Goal: Navigation & Orientation: Find specific page/section

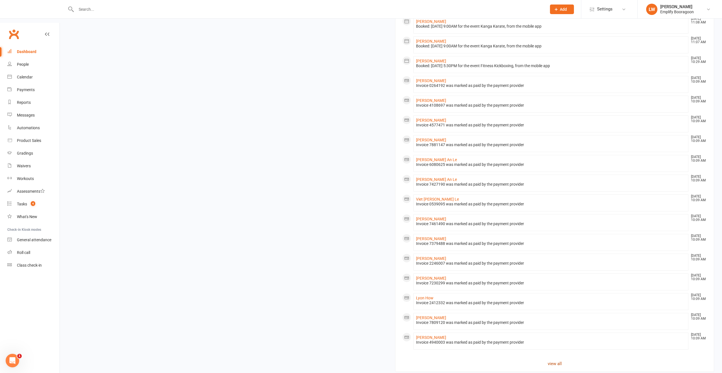
click at [550, 360] on link "view all" at bounding box center [554, 363] width 305 height 7
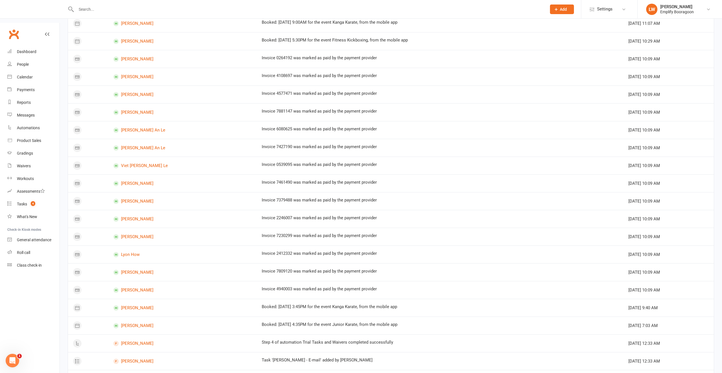
scroll to position [174, 0]
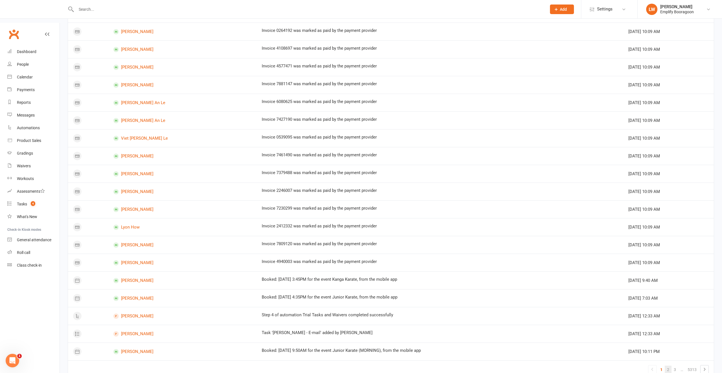
click at [665, 365] on link "2" at bounding box center [667, 369] width 7 height 8
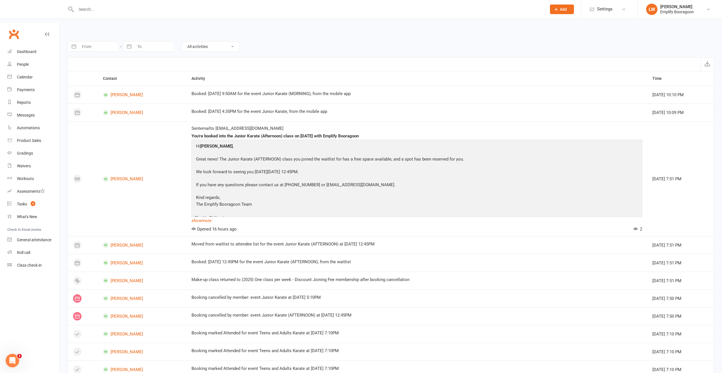
scroll to position [0, 0]
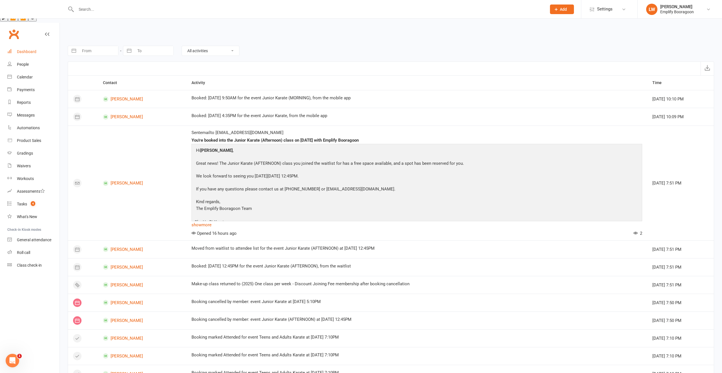
click at [29, 49] on div "Dashboard" at bounding box center [26, 51] width 19 height 5
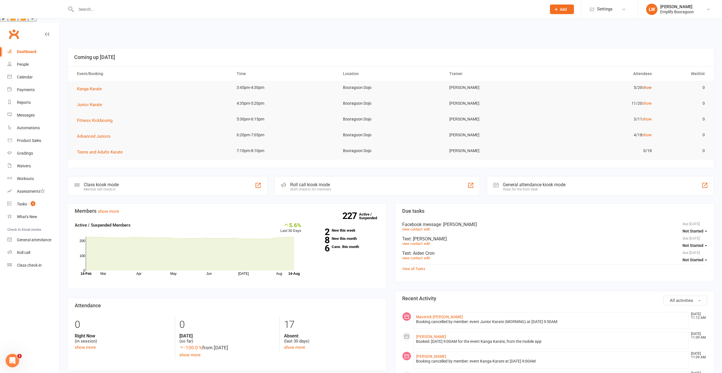
click at [645, 85] on link "show" at bounding box center [647, 87] width 10 height 5
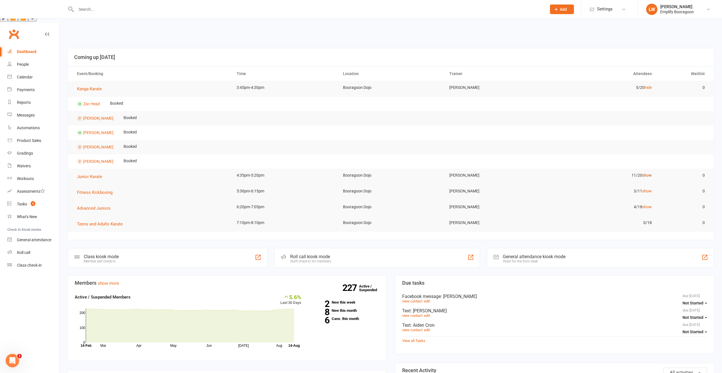
click at [643, 173] on link "show" at bounding box center [647, 175] width 10 height 5
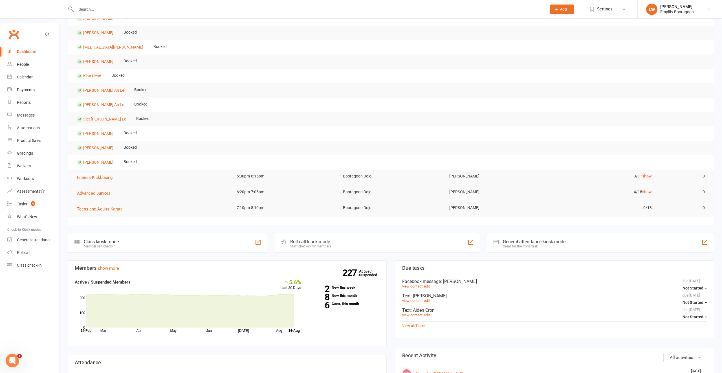
scroll to position [172, 0]
click at [648, 175] on link "show" at bounding box center [647, 177] width 10 height 5
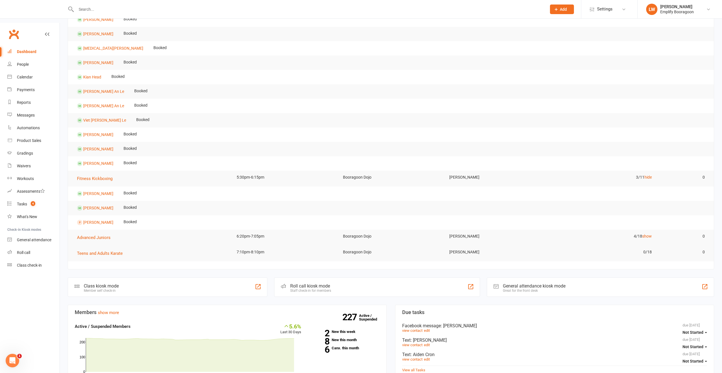
click at [640, 229] on td "4/18 show" at bounding box center [603, 235] width 106 height 13
click at [641, 229] on td "4/18 show" at bounding box center [603, 235] width 106 height 13
click at [643, 234] on link "show" at bounding box center [647, 236] width 10 height 5
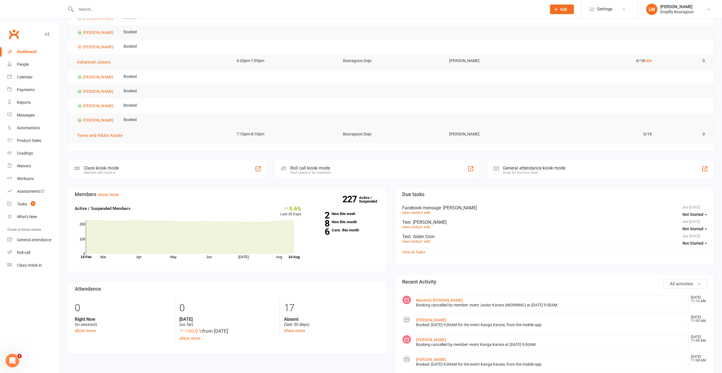
scroll to position [380, 0]
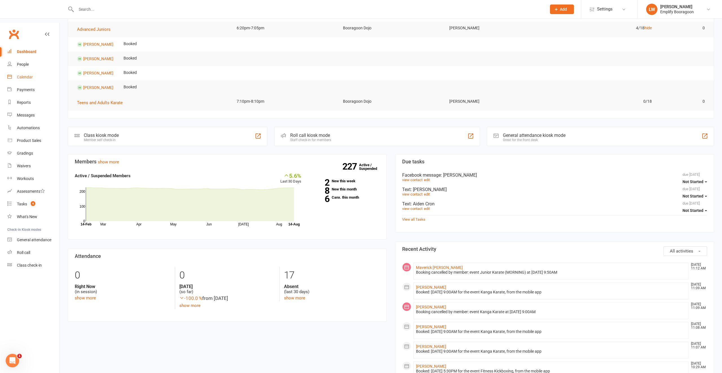
click at [21, 75] on div "Calendar" at bounding box center [25, 77] width 16 height 5
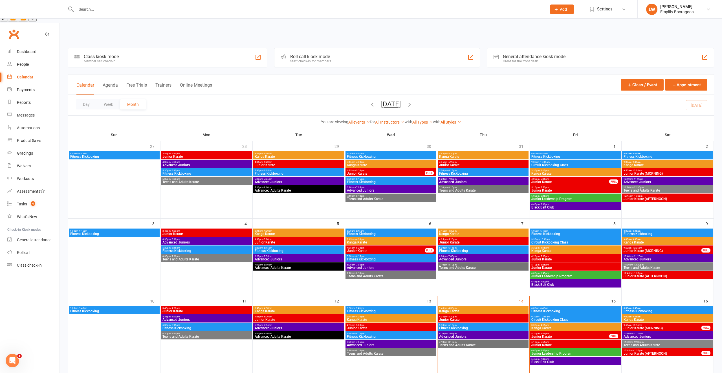
scroll to position [83, 0]
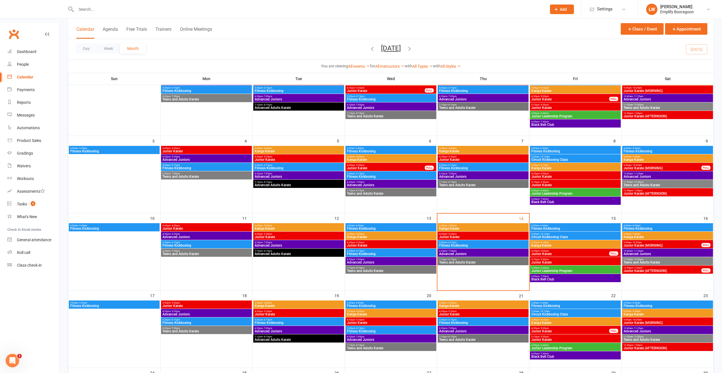
click at [388, 258] on span "6:20pm - 7:05pm" at bounding box center [390, 259] width 88 height 3
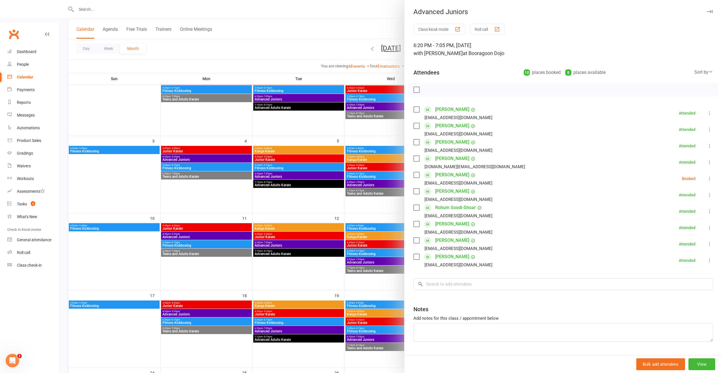
click at [346, 262] on div at bounding box center [391, 186] width 662 height 373
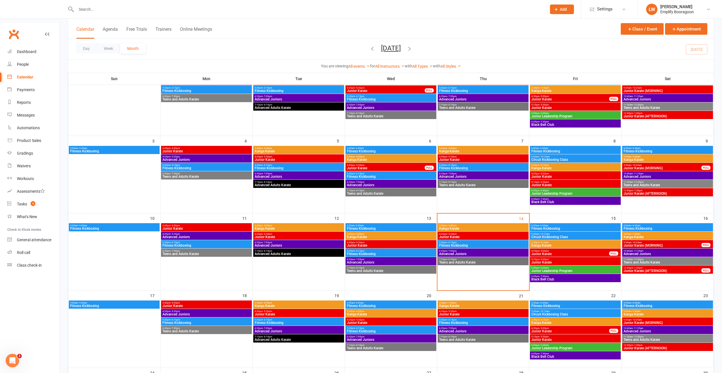
click at [548, 252] on span "Junior Karate" at bounding box center [570, 253] width 78 height 3
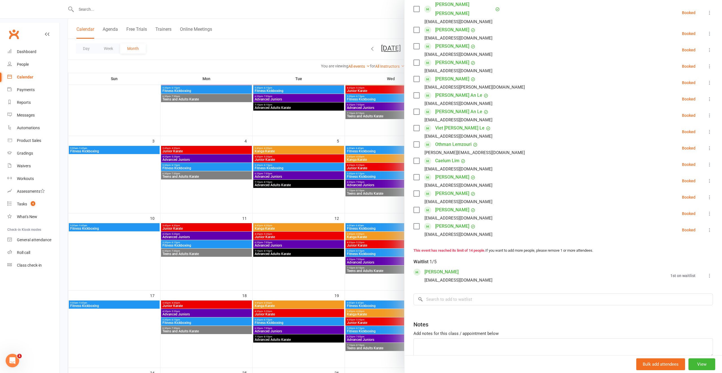
scroll to position [105, 0]
click at [348, 203] on div at bounding box center [391, 186] width 662 height 373
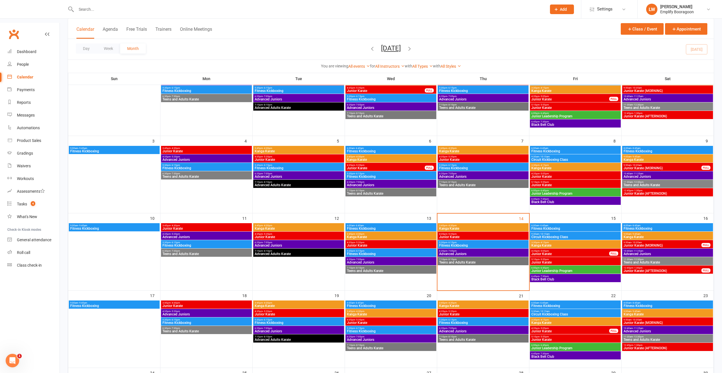
click at [557, 233] on span "9:30am - 10:15am" at bounding box center [575, 234] width 88 height 3
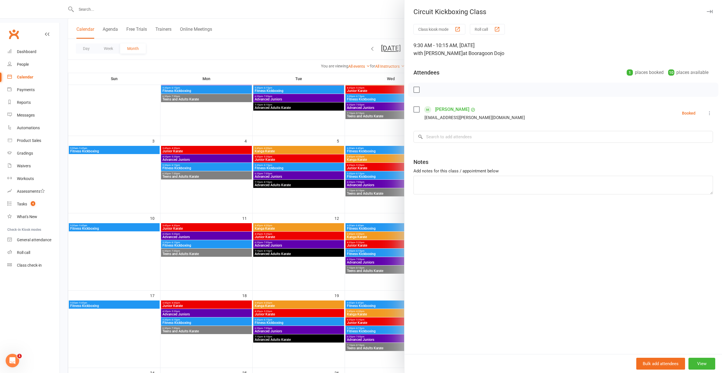
click at [332, 185] on div at bounding box center [391, 186] width 662 height 373
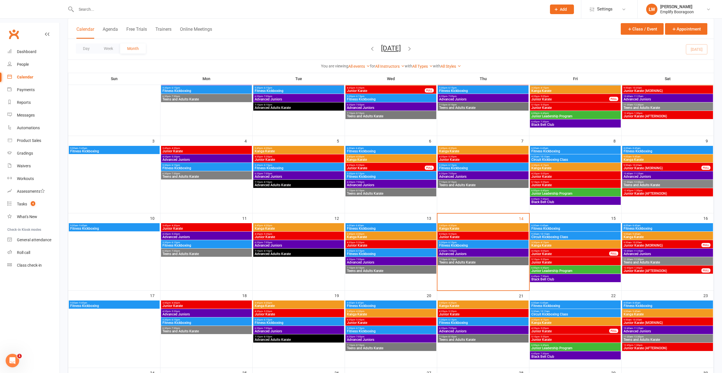
click at [546, 227] on span "Fitness Kickboxing" at bounding box center [575, 228] width 88 height 3
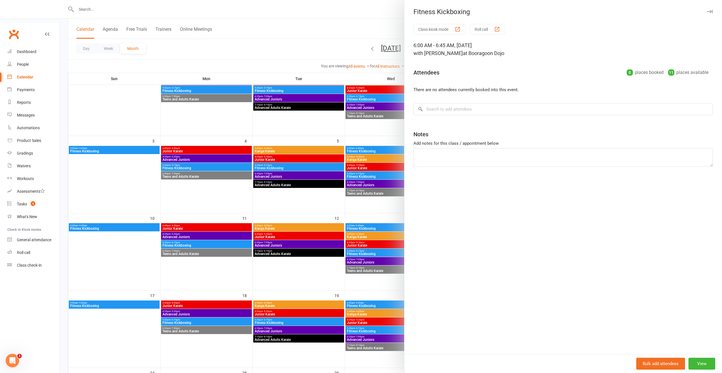
click at [324, 221] on div at bounding box center [391, 186] width 662 height 373
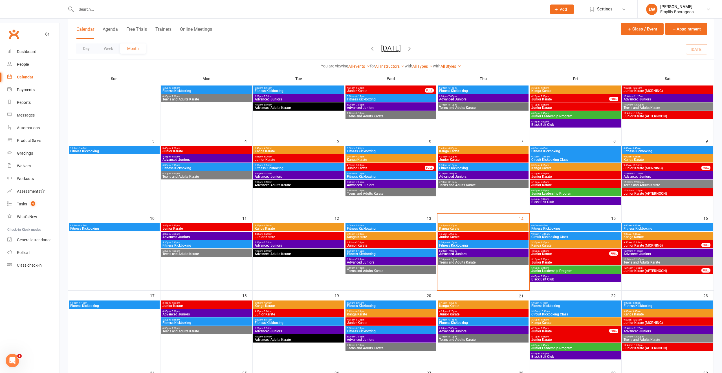
click at [397, 227] on span "Fitness Kickboxing" at bounding box center [390, 228] width 88 height 3
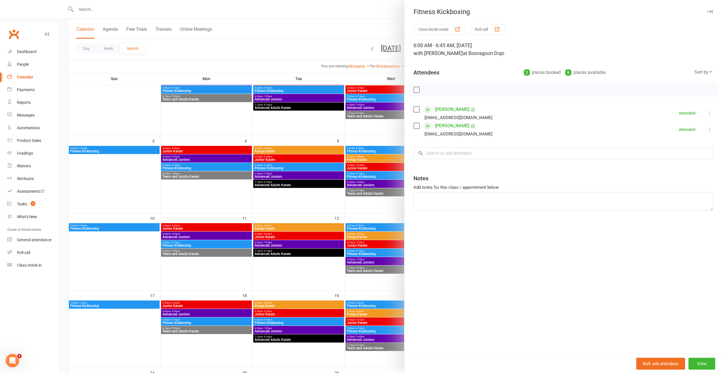
click at [337, 245] on div at bounding box center [391, 186] width 662 height 373
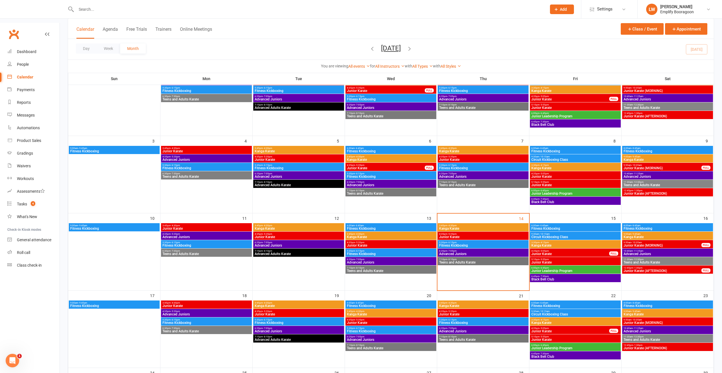
click at [554, 260] on span "Junior Karate" at bounding box center [575, 261] width 88 height 3
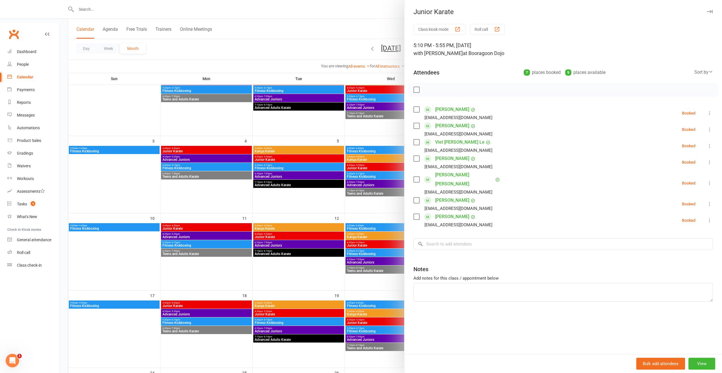
click at [348, 224] on div at bounding box center [391, 186] width 662 height 373
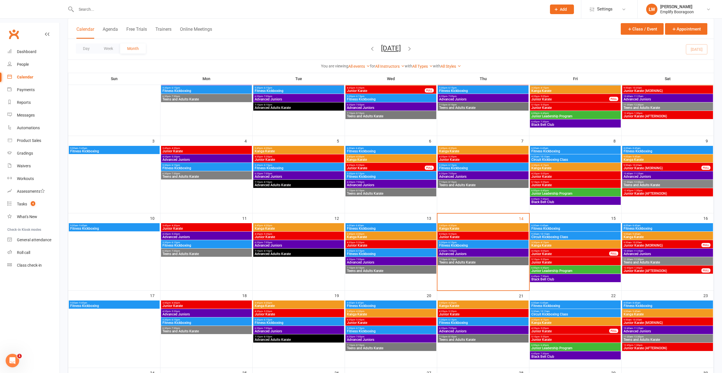
click at [542, 269] on span "Junior Leadership Program" at bounding box center [575, 270] width 88 height 3
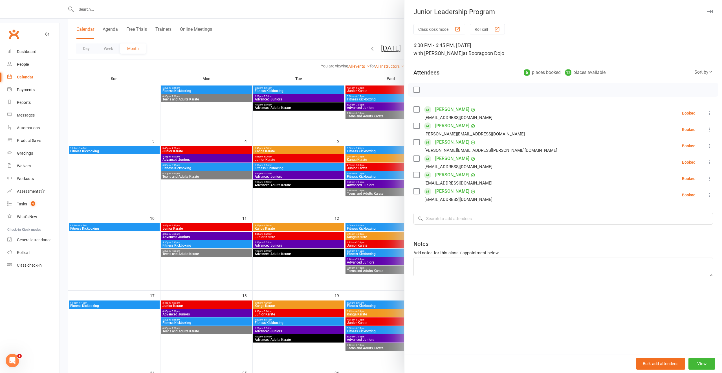
click at [355, 244] on div at bounding box center [391, 186] width 662 height 373
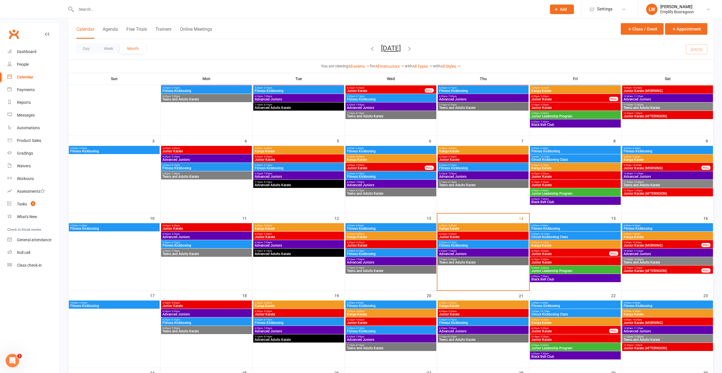
click at [536, 277] on span "Black Belt Club" at bounding box center [575, 278] width 88 height 3
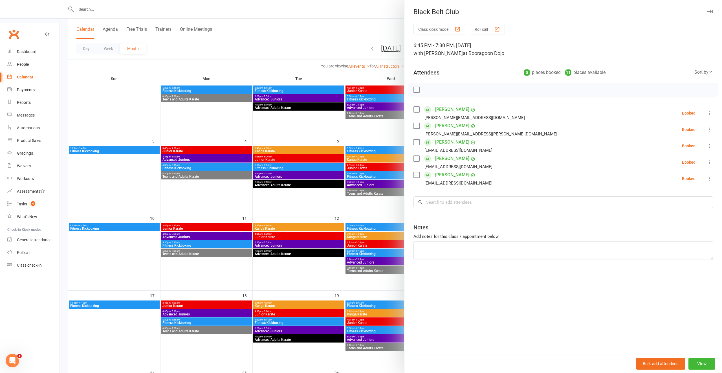
click at [342, 217] on div at bounding box center [391, 186] width 662 height 373
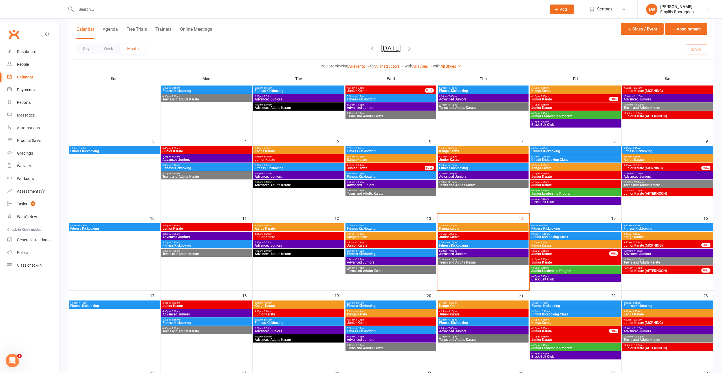
click at [641, 227] on span "Fitness Kickboxing" at bounding box center [667, 228] width 88 height 3
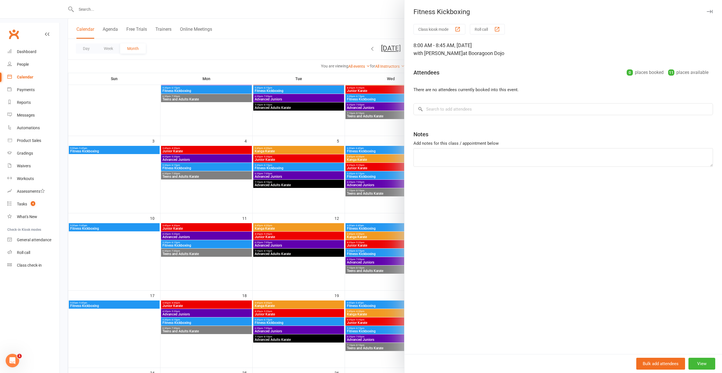
click at [398, 212] on div at bounding box center [391, 186] width 662 height 373
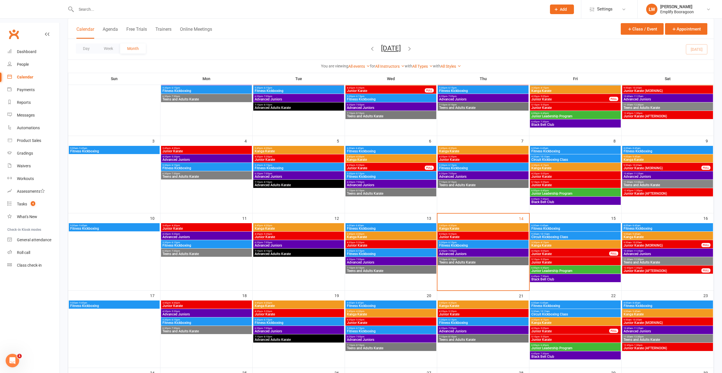
click at [636, 233] on span "- 9:45am" at bounding box center [635, 234] width 9 height 3
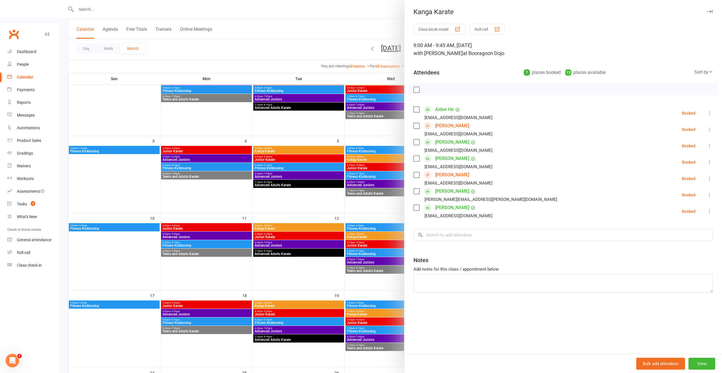
click at [365, 222] on div at bounding box center [391, 186] width 662 height 373
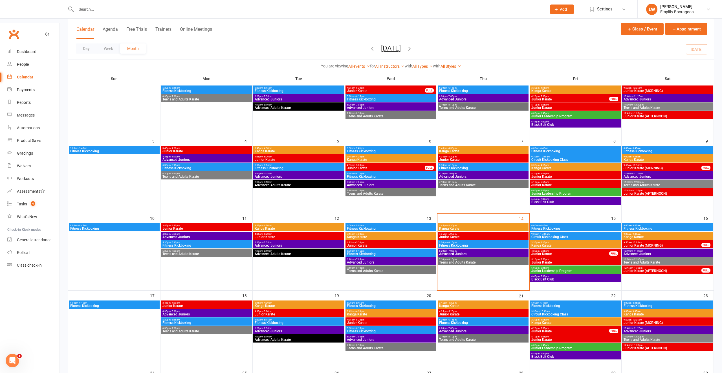
click at [651, 244] on span "Junior Karate (MORNING)" at bounding box center [662, 245] width 78 height 3
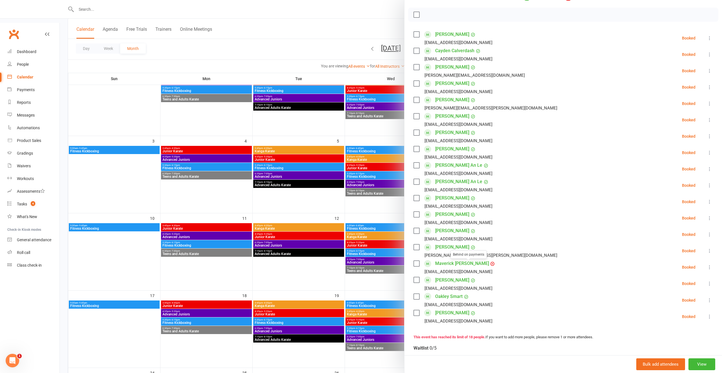
scroll to position [0, 0]
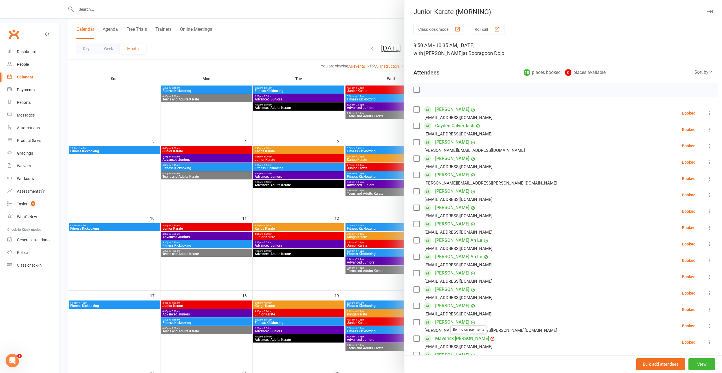
click at [319, 223] on div at bounding box center [391, 186] width 662 height 373
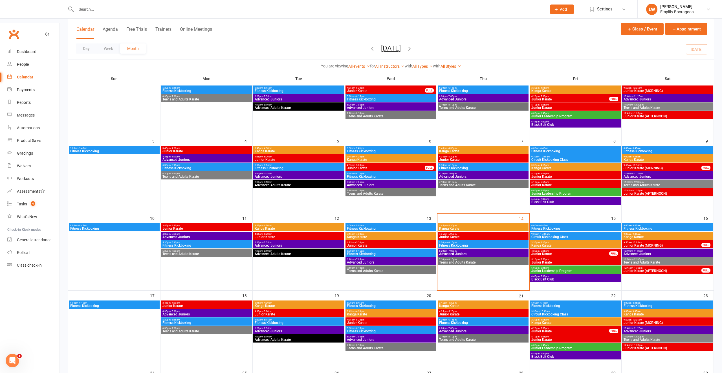
click at [646, 252] on span "Advanced Juniors" at bounding box center [667, 253] width 88 height 3
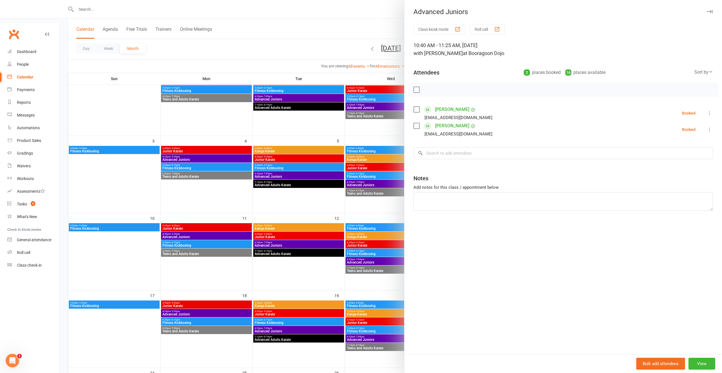
click at [341, 236] on div at bounding box center [391, 186] width 662 height 373
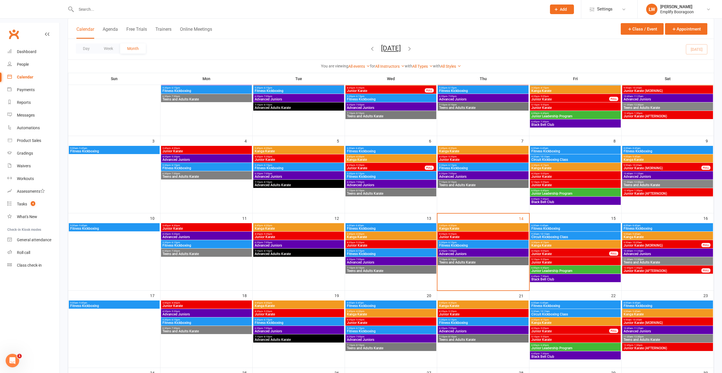
click at [663, 260] on span "Teens and Adults Karate" at bounding box center [667, 261] width 88 height 3
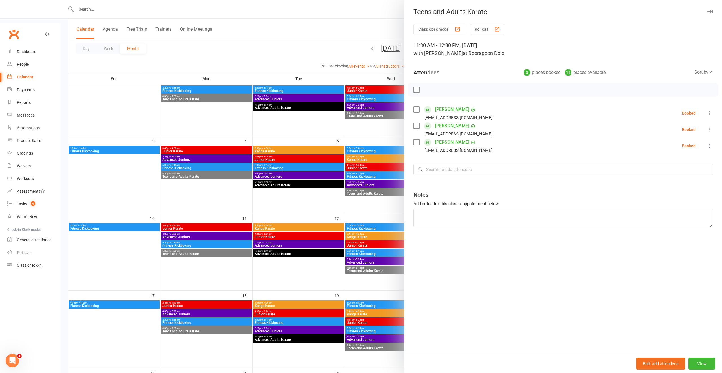
click at [357, 186] on div at bounding box center [391, 186] width 662 height 373
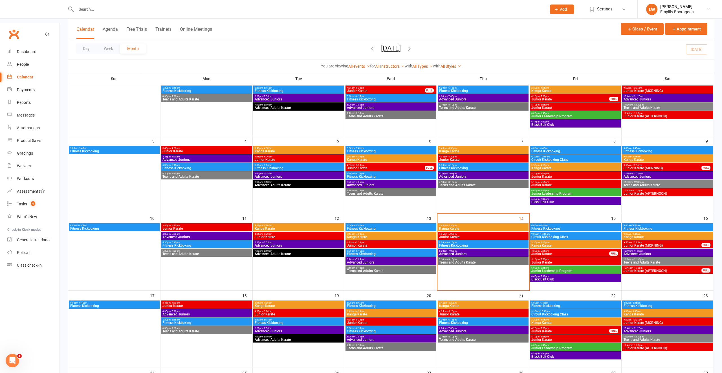
click at [647, 269] on span "Junior Karate (AFTERNOON)" at bounding box center [662, 270] width 78 height 3
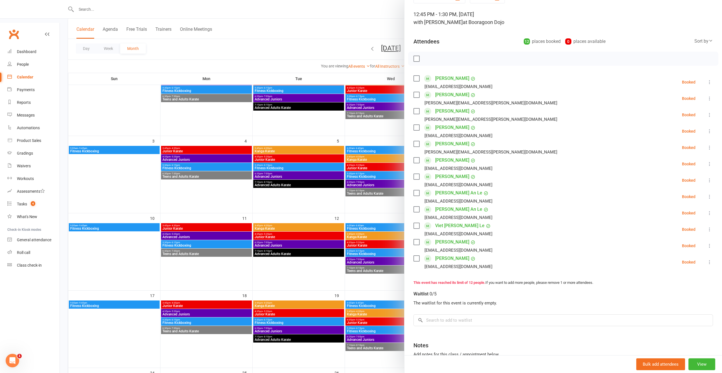
scroll to position [30, 0]
click at [299, 216] on div at bounding box center [391, 186] width 662 height 373
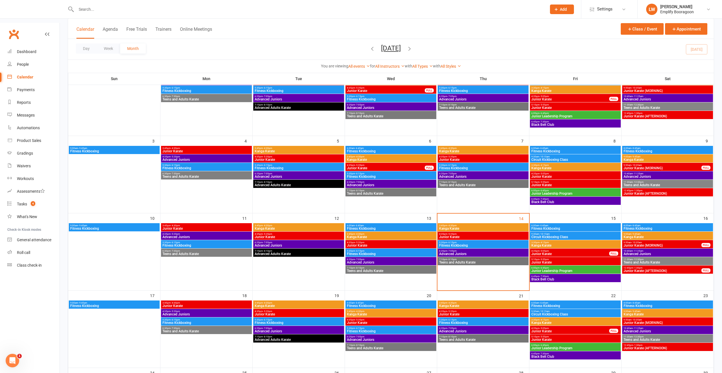
click at [632, 346] on span "Junior Karate (AFTERNOON)" at bounding box center [667, 347] width 88 height 3
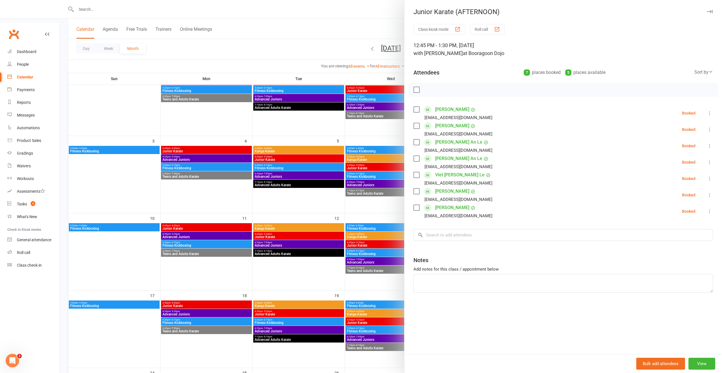
click at [342, 229] on div at bounding box center [391, 186] width 662 height 373
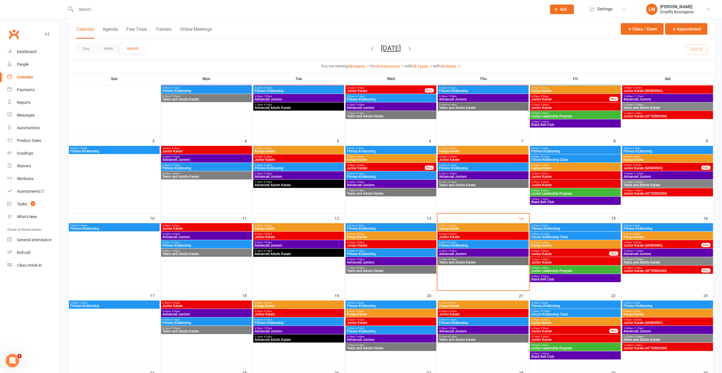
click at [645, 321] on span "Junior Karate (MORNING)" at bounding box center [667, 322] width 88 height 3
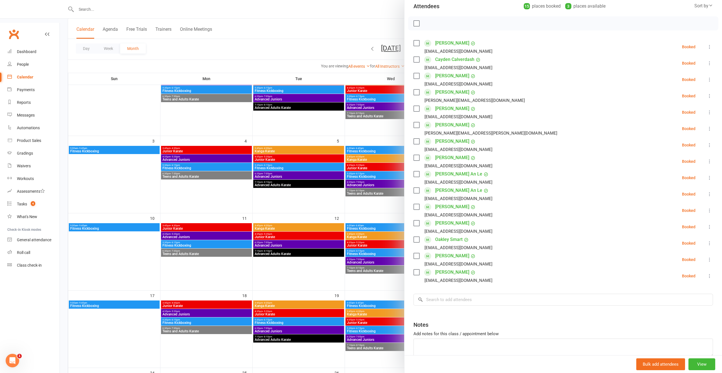
scroll to position [67, 0]
click at [346, 208] on div at bounding box center [391, 186] width 662 height 373
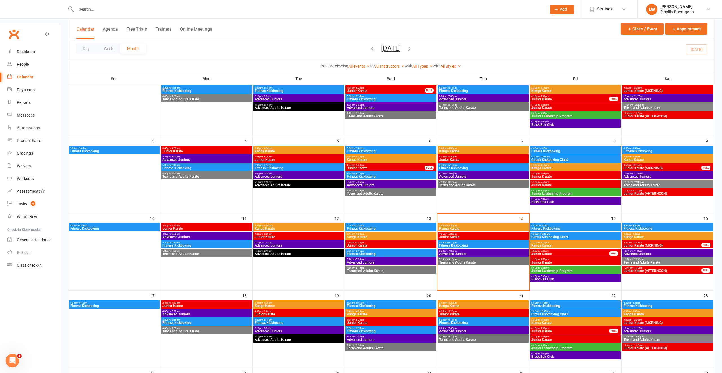
click at [583, 327] on span "4:20pm - 5:05pm" at bounding box center [570, 328] width 78 height 3
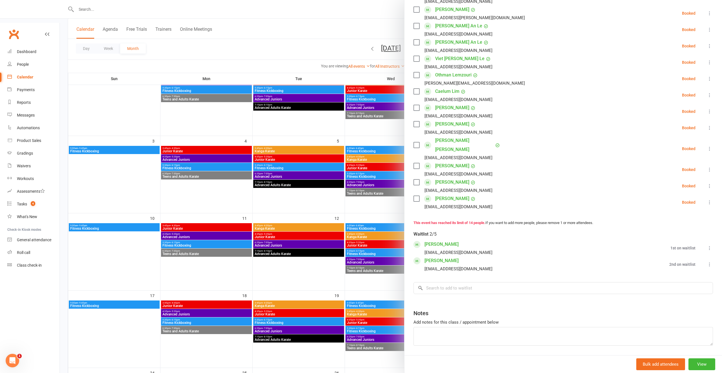
scroll to position [141, 0]
click at [371, 241] on div at bounding box center [391, 186] width 662 height 373
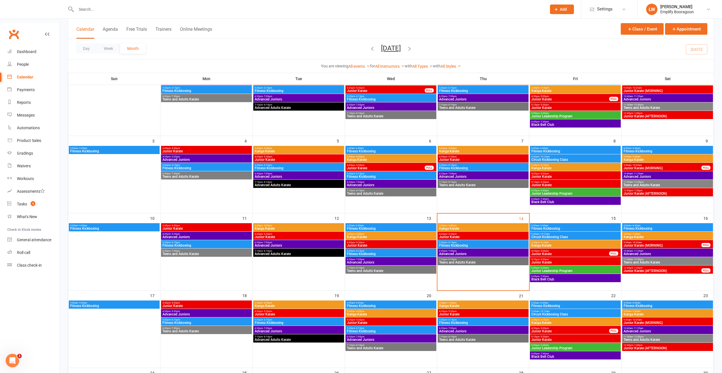
click at [544, 335] on span "- 5:55pm" at bounding box center [543, 336] width 9 height 3
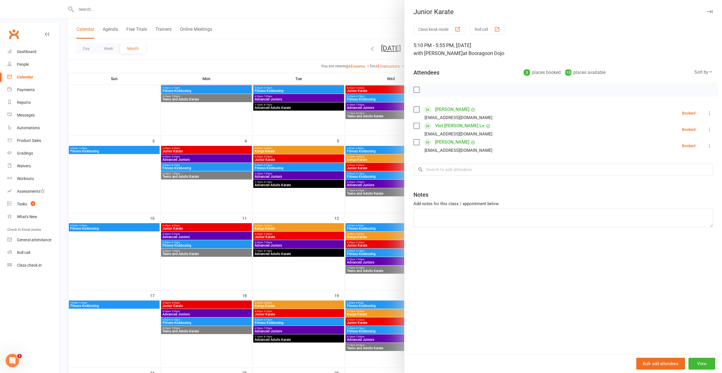
click at [403, 280] on div at bounding box center [391, 186] width 662 height 373
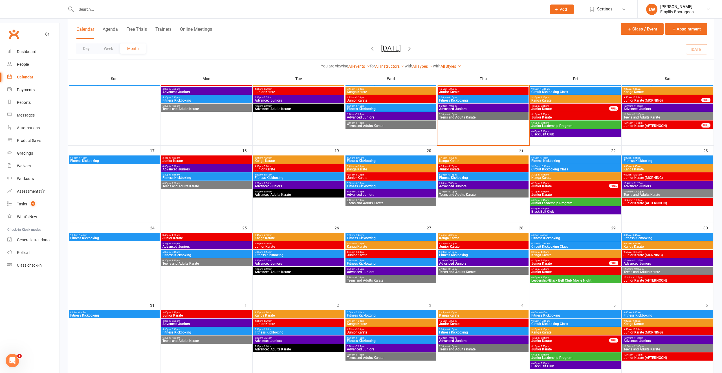
scroll to position [227, 0]
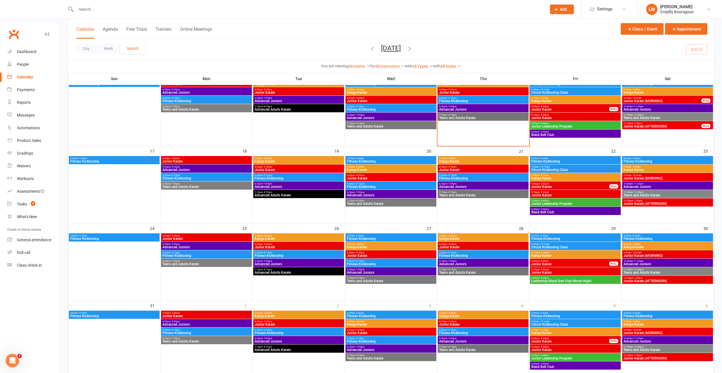
click at [603, 260] on span "4:20pm - 5:05pm" at bounding box center [570, 261] width 78 height 3
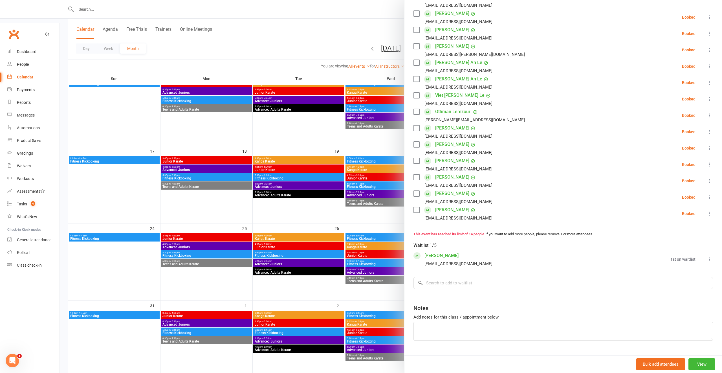
scroll to position [126, 0]
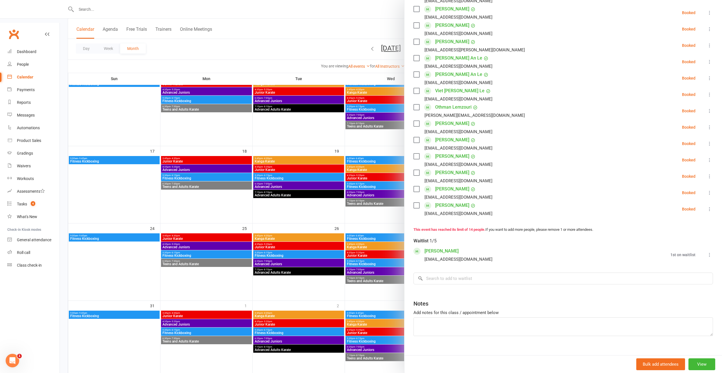
click at [370, 271] on div at bounding box center [391, 186] width 662 height 373
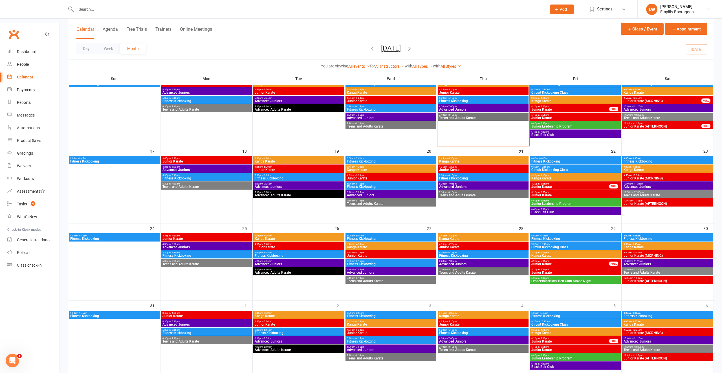
click at [552, 337] on span "4:20pm - 5:05pm" at bounding box center [570, 338] width 78 height 3
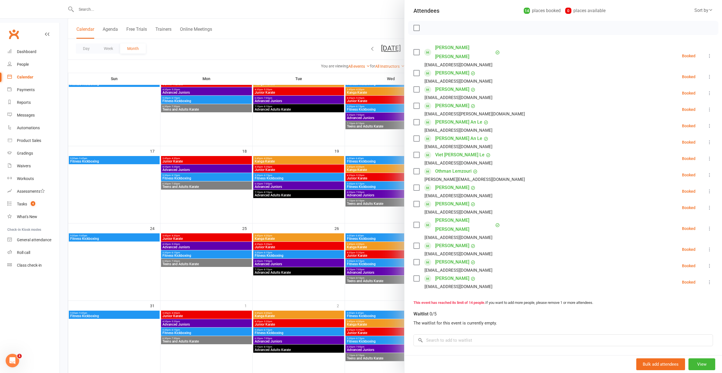
scroll to position [114, 0]
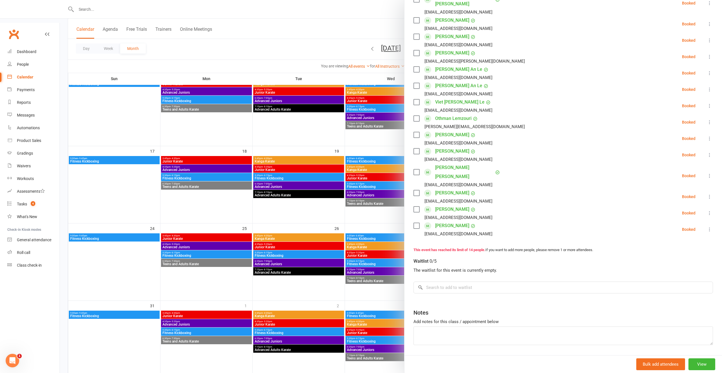
click at [311, 167] on div at bounding box center [391, 186] width 662 height 373
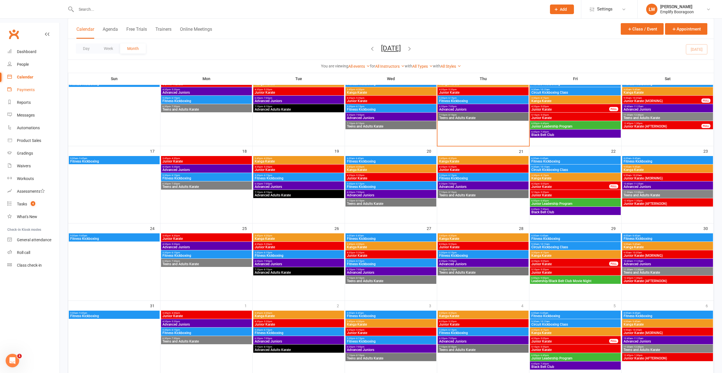
click at [26, 87] on div "Payments" at bounding box center [26, 89] width 18 height 5
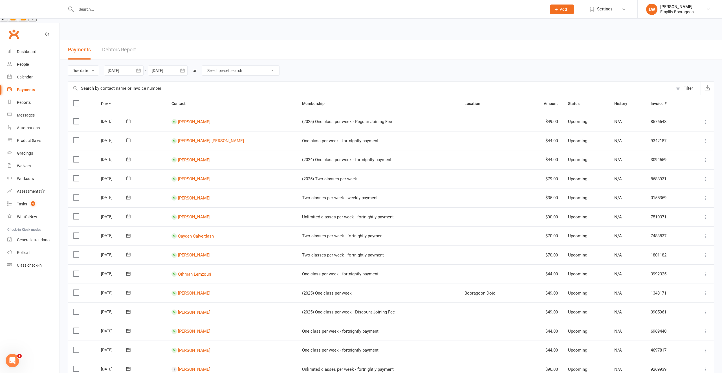
click at [129, 40] on link "Debtors Report" at bounding box center [119, 49] width 34 height 19
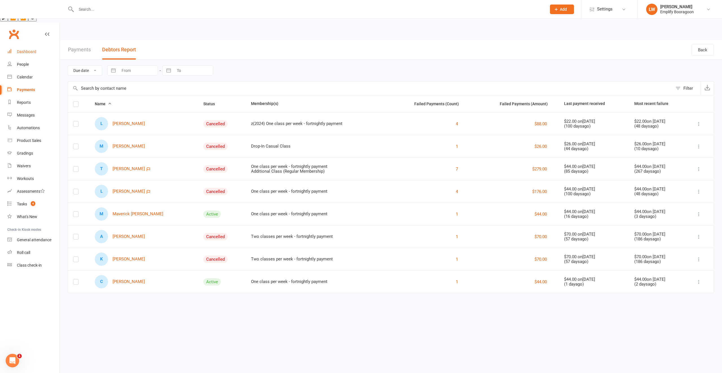
click at [42, 45] on link "Dashboard" at bounding box center [33, 51] width 52 height 13
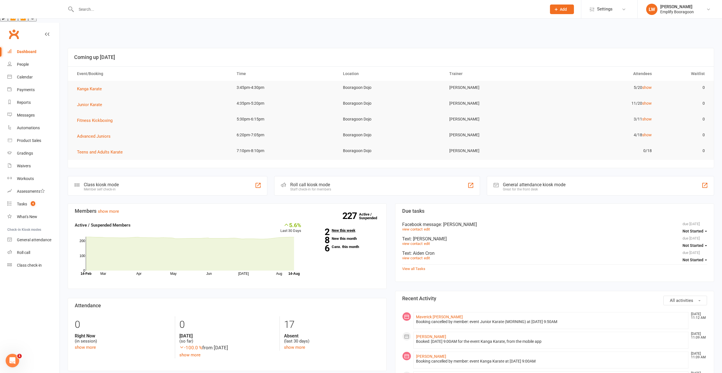
click at [342, 228] on link "2 New this week" at bounding box center [344, 230] width 70 height 4
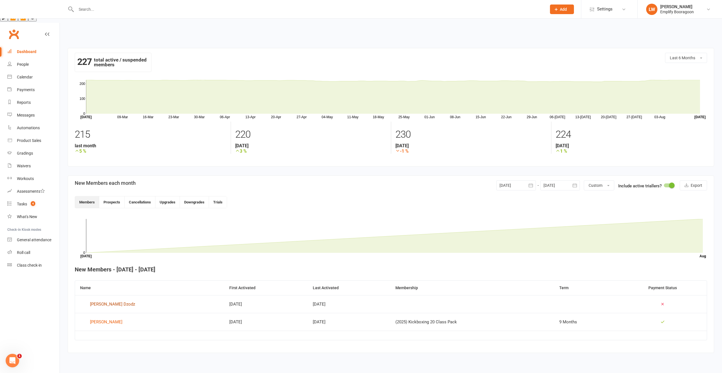
click at [96, 300] on div "[PERSON_NAME] Dzodz" at bounding box center [112, 304] width 45 height 8
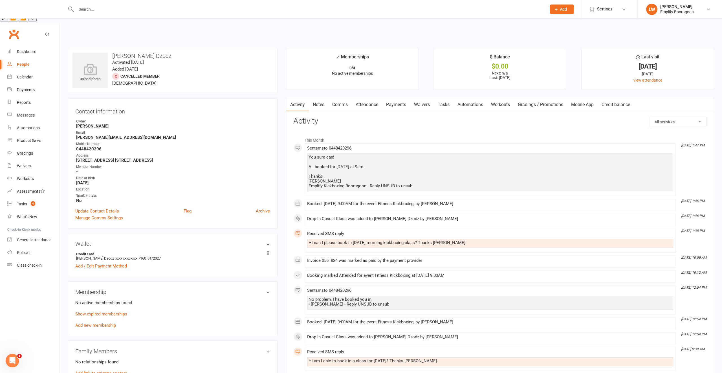
click at [390, 98] on link "Payments" at bounding box center [396, 104] width 28 height 13
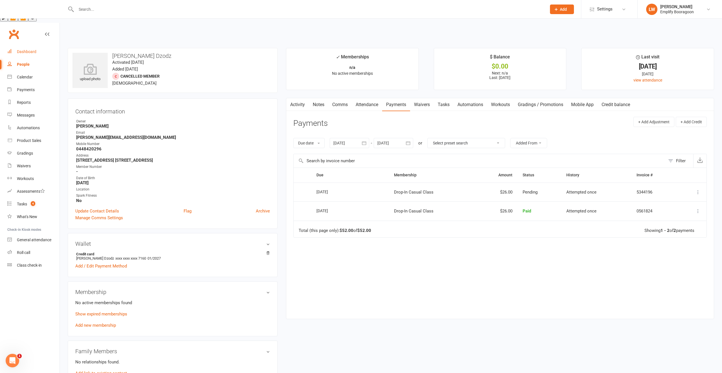
click at [35, 45] on link "Dashboard" at bounding box center [33, 51] width 52 height 13
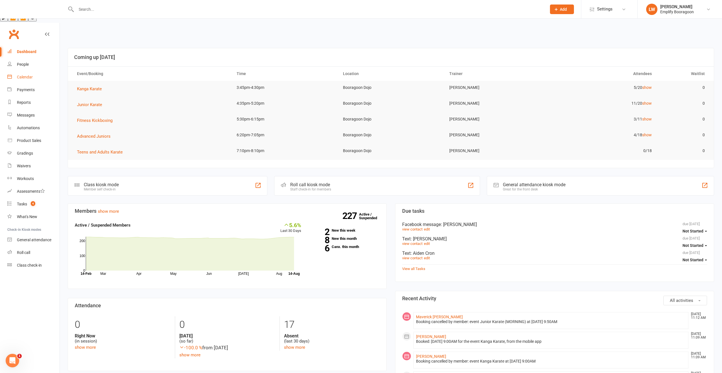
click at [30, 75] on div "Calendar" at bounding box center [25, 77] width 16 height 5
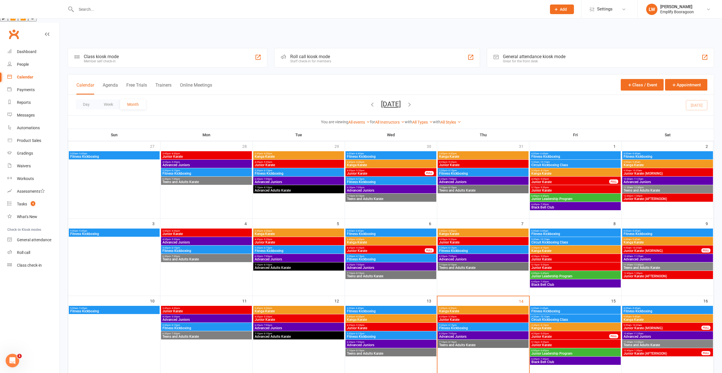
scroll to position [51, 0]
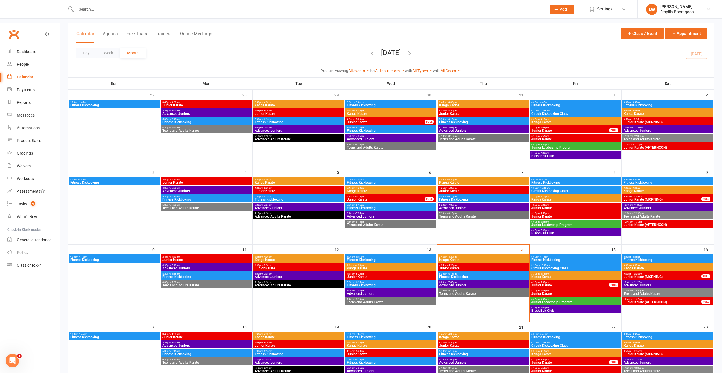
click at [291, 352] on span "Fitness Kickboxing" at bounding box center [298, 353] width 88 height 3
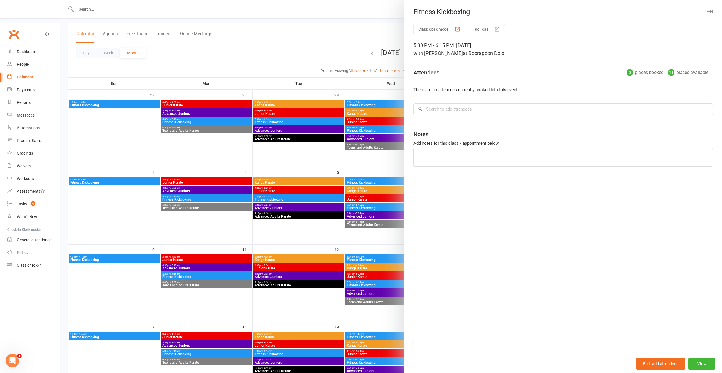
click at [268, 311] on div at bounding box center [391, 186] width 662 height 373
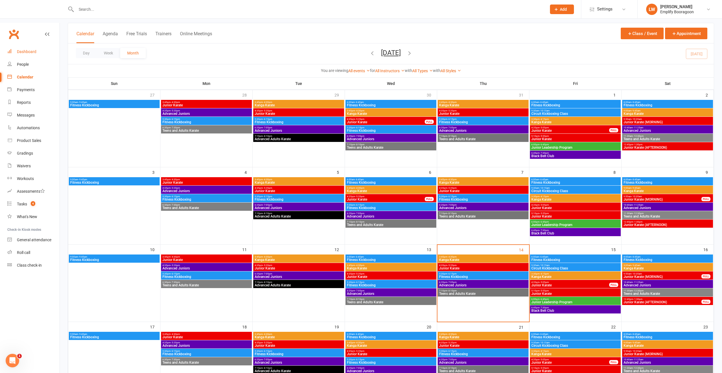
click at [38, 45] on link "Dashboard" at bounding box center [33, 51] width 52 height 13
